Goal: Find specific page/section: Find specific page/section

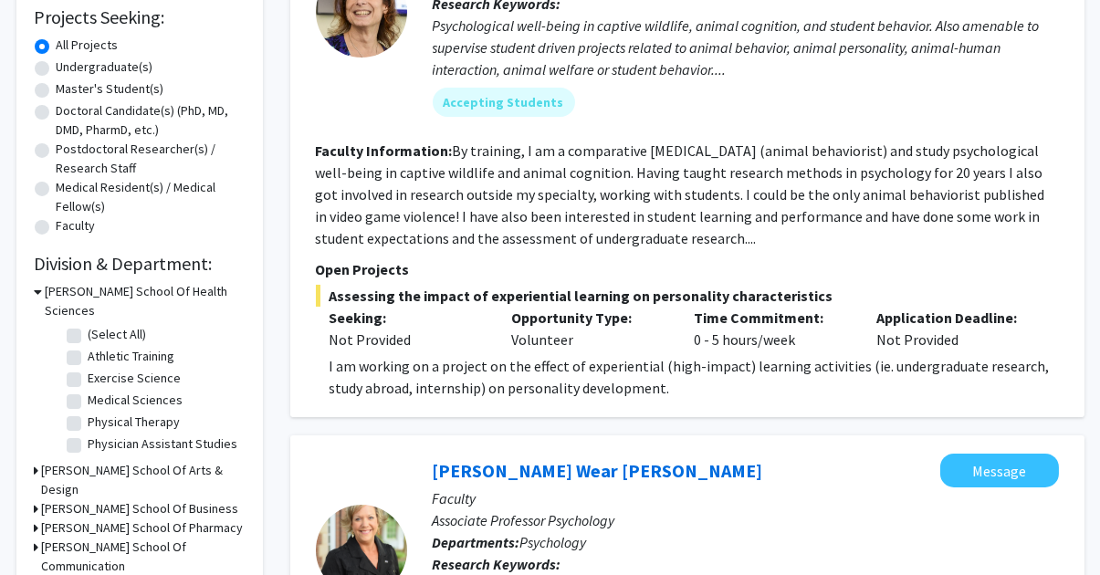
scroll to position [312, 0]
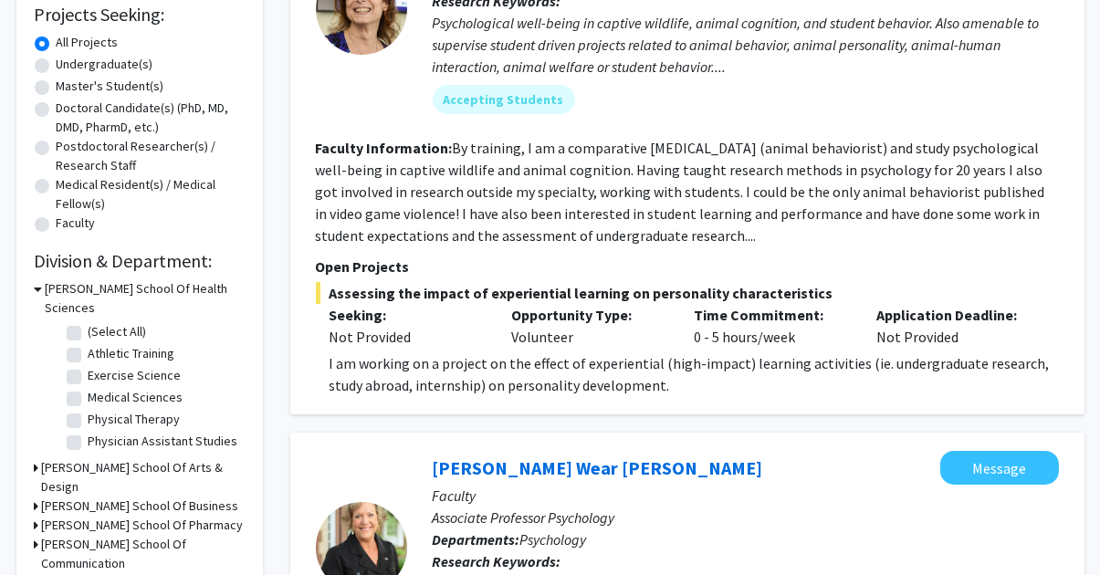
click at [168, 388] on label "Medical Sciences" at bounding box center [136, 397] width 95 height 19
click at [100, 388] on input "Medical Sciences" at bounding box center [95, 394] width 12 height 12
checkbox input "true"
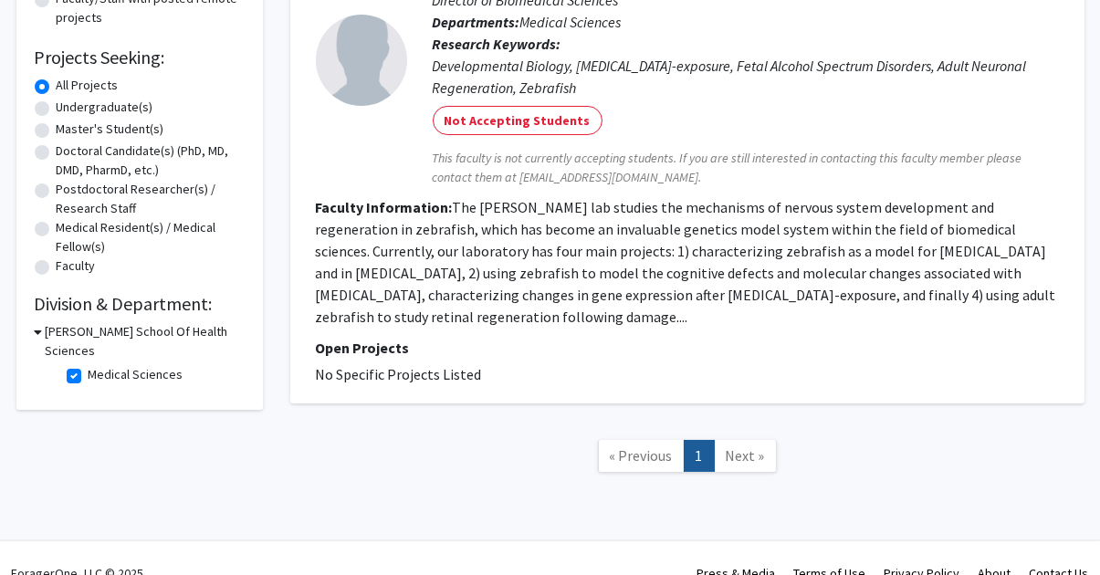
scroll to position [270, 0]
click at [89, 364] on label "Medical Sciences" at bounding box center [136, 373] width 95 height 19
click at [89, 364] on input "Medical Sciences" at bounding box center [95, 370] width 12 height 12
checkbox input "false"
